Goal: Task Accomplishment & Management: Use online tool/utility

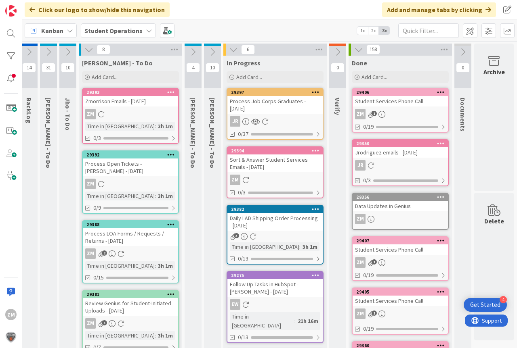
scroll to position [0, 10]
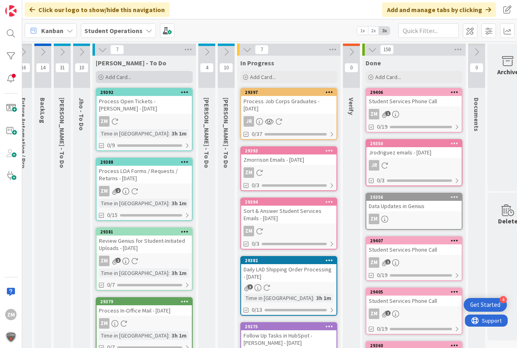
click at [122, 78] on span "Add Card..." at bounding box center [118, 76] width 26 height 7
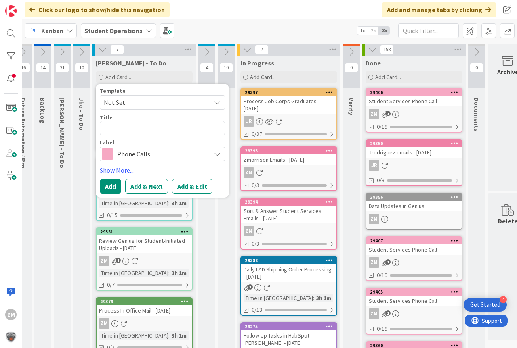
click at [217, 103] on icon at bounding box center [217, 102] width 6 height 6
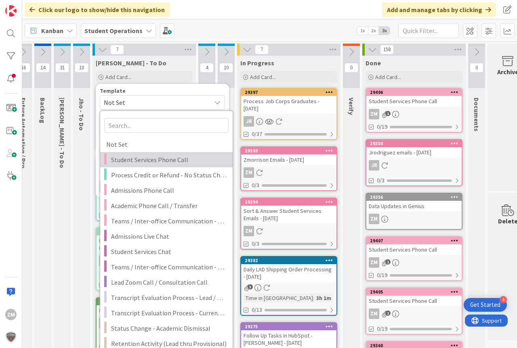
click at [138, 161] on span "Student Services Phone Call" at bounding box center [168, 160] width 115 height 10
type textarea "x"
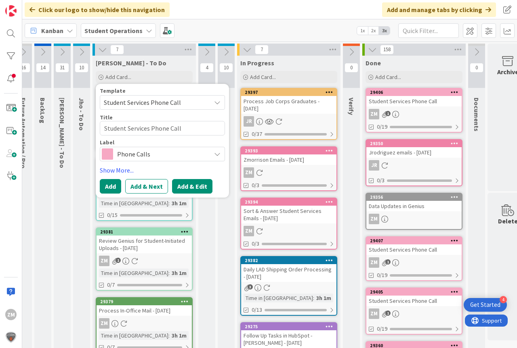
click at [186, 187] on button "Add & Edit" at bounding box center [192, 186] width 40 height 15
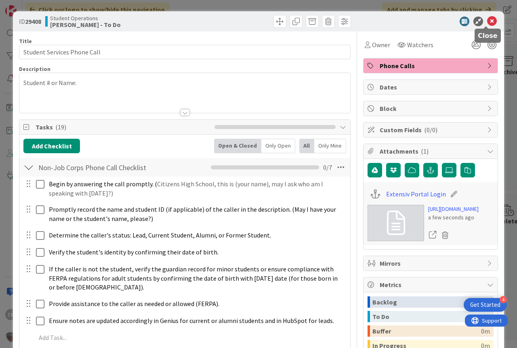
click at [488, 21] on icon at bounding box center [492, 22] width 10 height 10
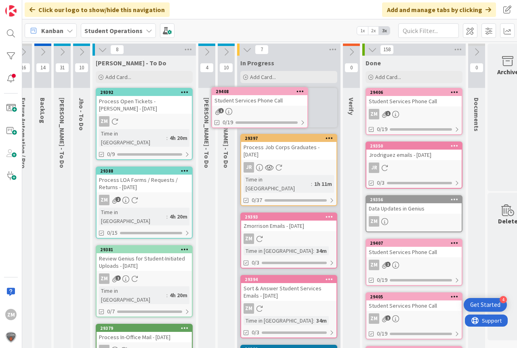
scroll to position [0, 9]
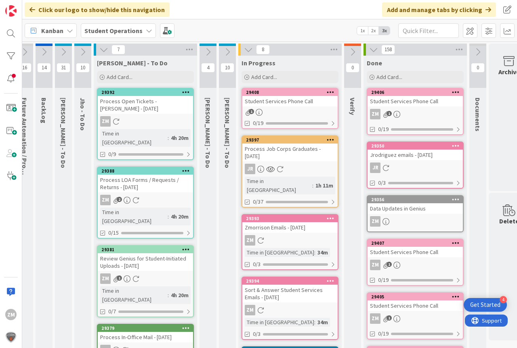
click at [331, 91] on icon at bounding box center [331, 92] width 8 height 6
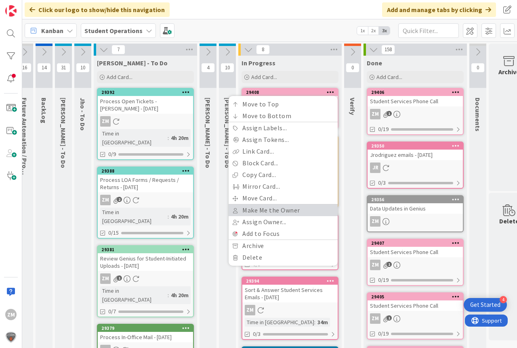
click at [267, 210] on link "Make Me the Owner" at bounding box center [283, 211] width 109 height 12
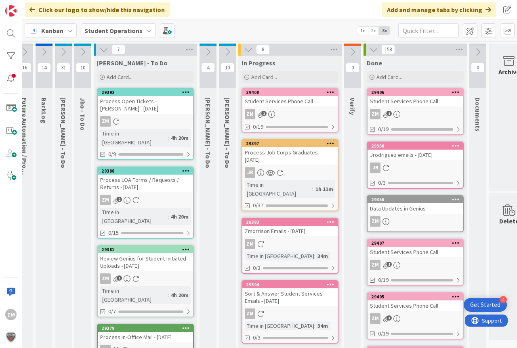
click at [285, 118] on div "ZM 1" at bounding box center [289, 114] width 95 height 10
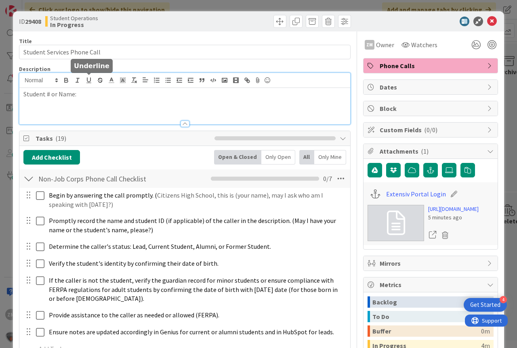
click at [87, 84] on div "Student # or Name:" at bounding box center [184, 98] width 331 height 51
click at [489, 21] on icon at bounding box center [492, 22] width 10 height 10
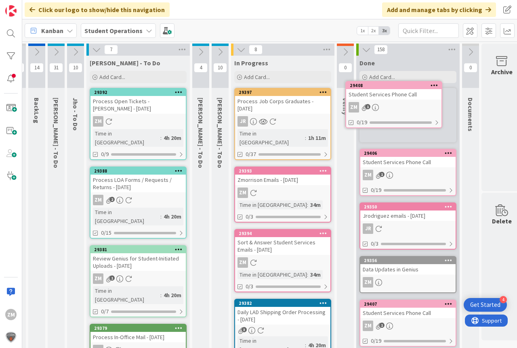
scroll to position [0, 23]
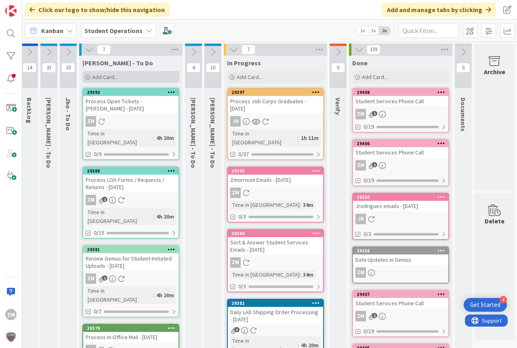
click at [106, 76] on span "Add Card..." at bounding box center [105, 76] width 26 height 7
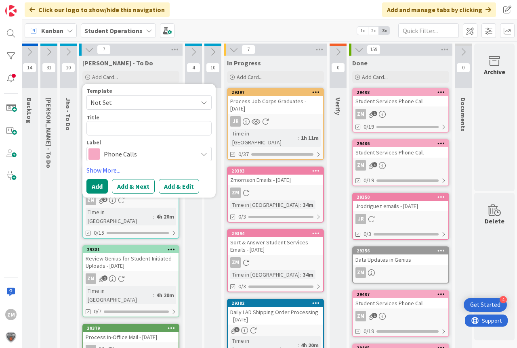
click at [205, 104] on icon at bounding box center [204, 102] width 6 height 6
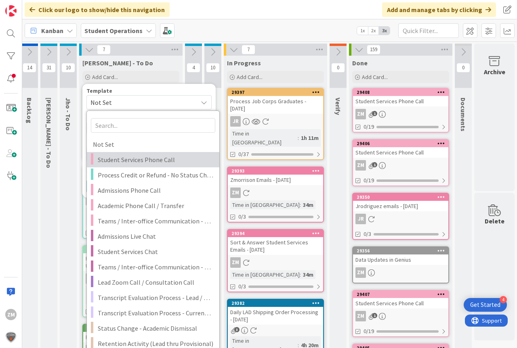
click at [129, 162] on span "Student Services Phone Call" at bounding box center [155, 160] width 115 height 10
type textarea "x"
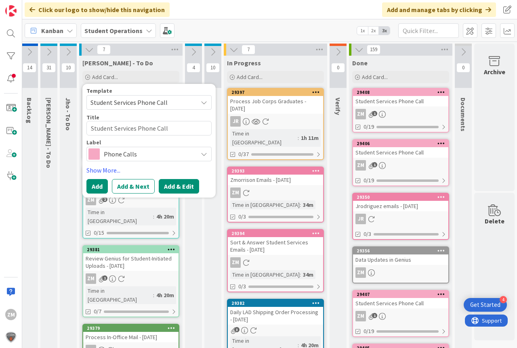
click at [185, 186] on button "Add & Edit" at bounding box center [179, 186] width 40 height 15
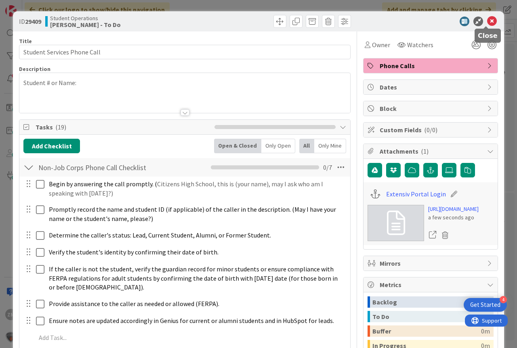
click at [487, 20] on icon at bounding box center [492, 22] width 10 height 10
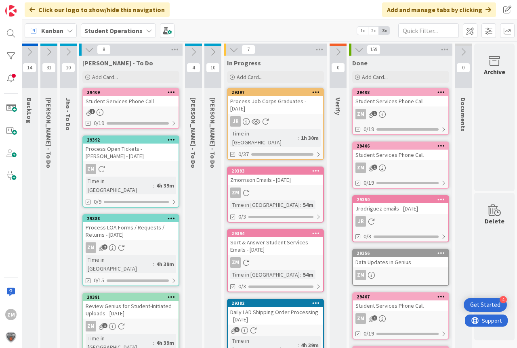
click at [172, 93] on icon at bounding box center [172, 92] width 8 height 6
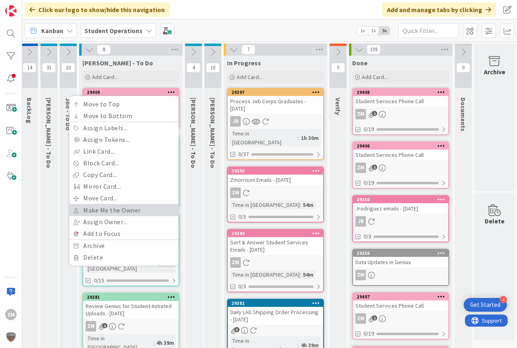
click at [109, 212] on link "Make Me the Owner" at bounding box center [123, 211] width 109 height 12
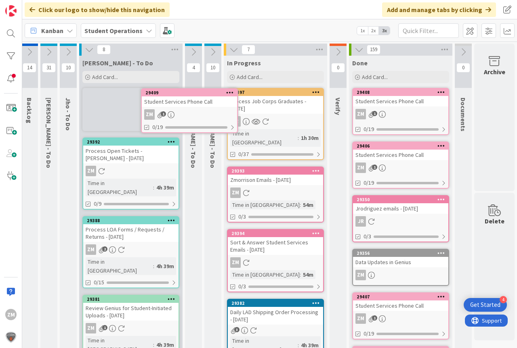
scroll to position [0, 17]
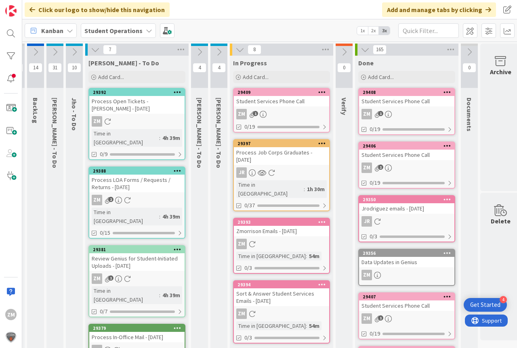
click at [250, 109] on div "ZM 1" at bounding box center [281, 114] width 95 height 10
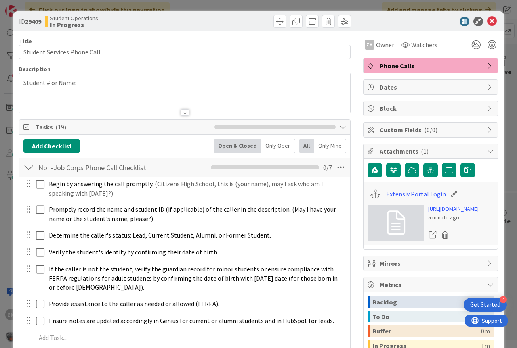
click at [81, 84] on p "Student # or Name:" at bounding box center [184, 82] width 323 height 9
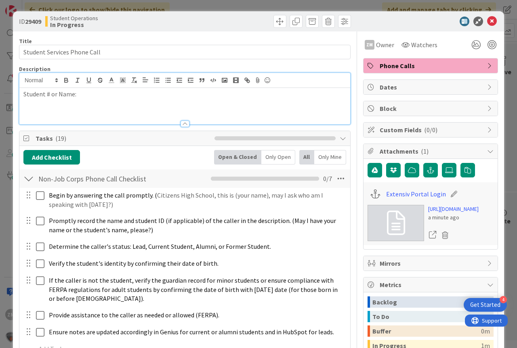
click at [79, 97] on p "Student # or Name:" at bounding box center [184, 94] width 323 height 9
click at [88, 95] on p "Student # or Name: [PERSON_NAME]" at bounding box center [184, 94] width 323 height 9
click at [487, 21] on icon at bounding box center [492, 22] width 10 height 10
